Goal: Information Seeking & Learning: Learn about a topic

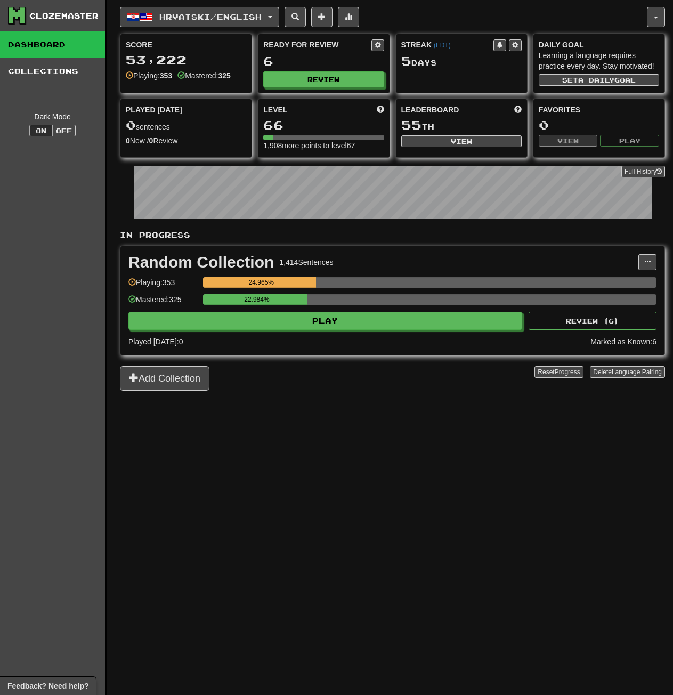
click at [297, 443] on div "Hrvatski / English Deutsch / English Streak: 9 Review: 6 Points today: 0 Españo…" at bounding box center [392, 360] width 545 height 721
click at [223, 12] on span "Hrvatski / English" at bounding box center [210, 16] width 102 height 9
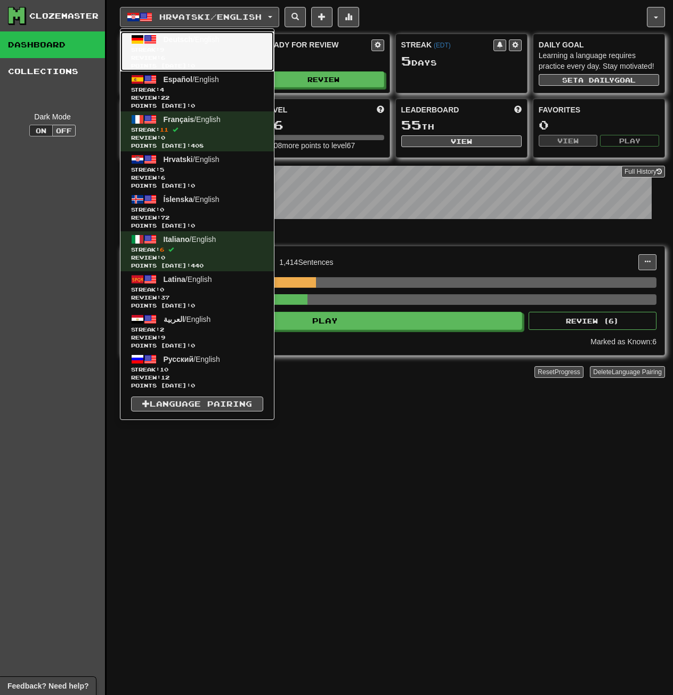
click at [227, 49] on span "Streak: 9" at bounding box center [197, 50] width 132 height 8
